Goal: Task Accomplishment & Management: Complete application form

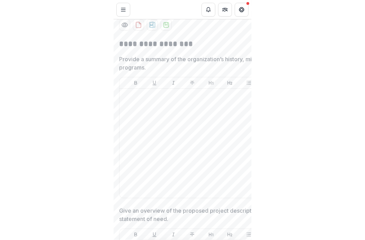
scroll to position [108, 0]
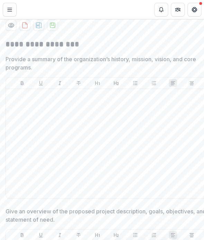
click at [176, 31] on div "AI Assistant" at bounding box center [117, 25] width 222 height 11
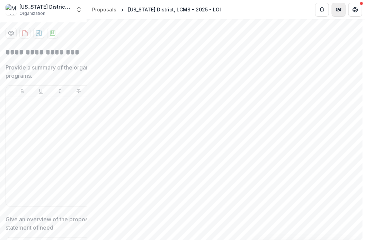
scroll to position [80, 0]
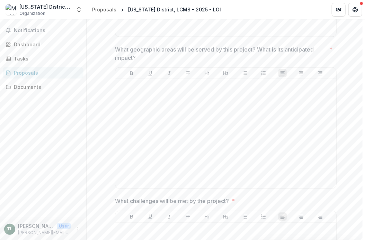
scroll to position [413, 0]
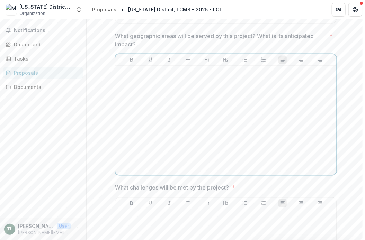
click at [208, 100] on div at bounding box center [225, 121] width 215 height 104
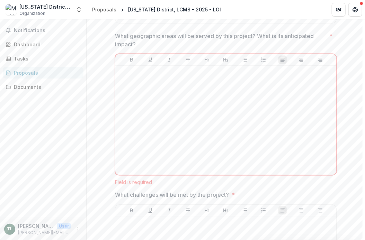
click at [260, 188] on div "**********" at bounding box center [226, 96] width 222 height 781
click at [177, 43] on p "What geographic areas will be served by this project? What is its anticipated i…" at bounding box center [221, 40] width 212 height 17
click at [244, 194] on span "What challenges will be met by the project? *" at bounding box center [223, 195] width 217 height 8
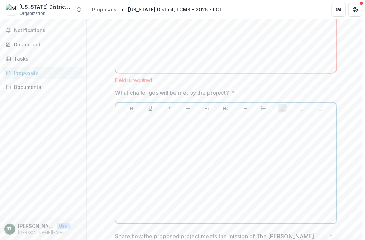
scroll to position [514, 0]
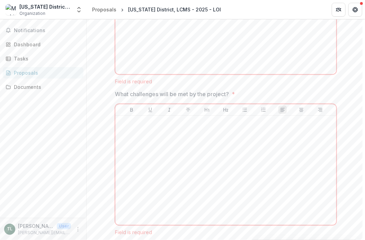
drag, startPoint x: 365, startPoint y: 185, endPoint x: 368, endPoint y: 205, distance: 20.7
click at [362, 205] on html "**********" at bounding box center [182, 120] width 365 height 240
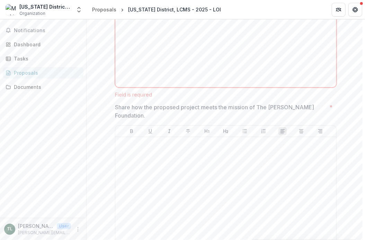
scroll to position [652, 0]
click at [219, 95] on div "Field is required" at bounding box center [226, 94] width 222 height 6
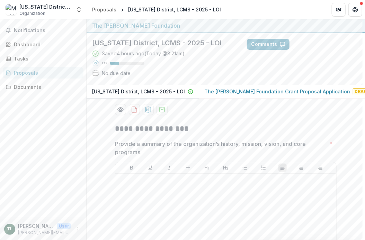
scroll to position [0, 0]
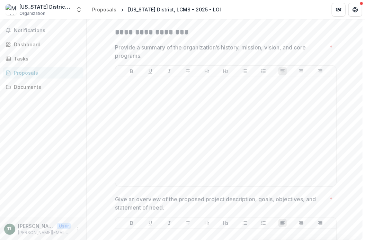
scroll to position [32, 0]
